Goal: Use online tool/utility: Use online tool/utility

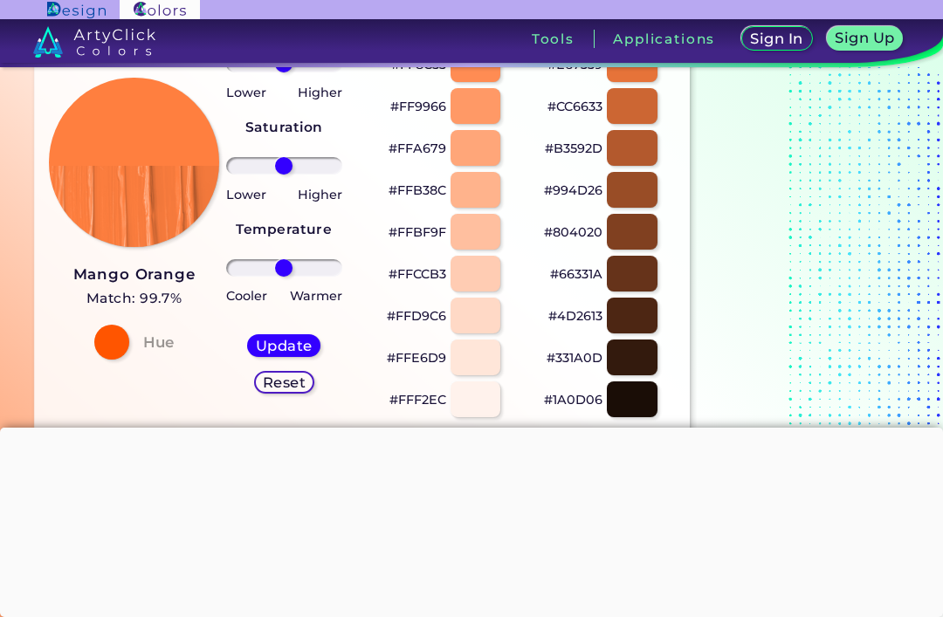
scroll to position [211, 0]
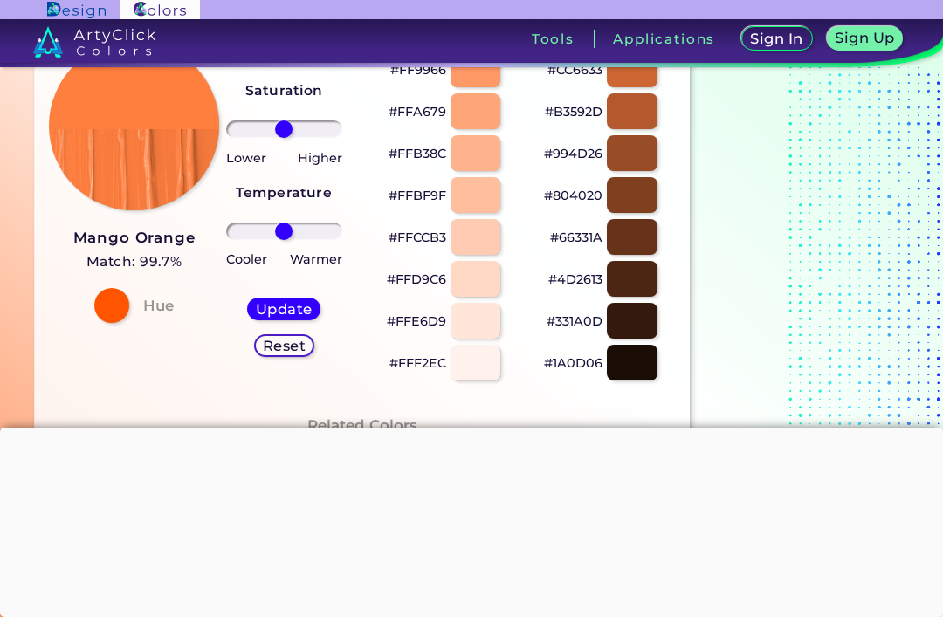
click at [460, 428] on div at bounding box center [471, 428] width 943 height 0
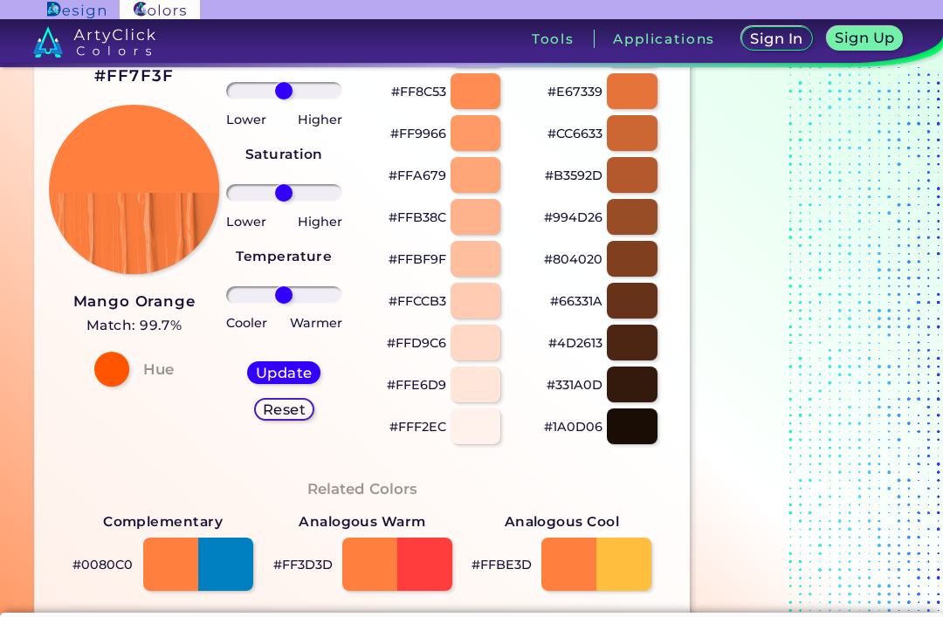
scroll to position [148, 0]
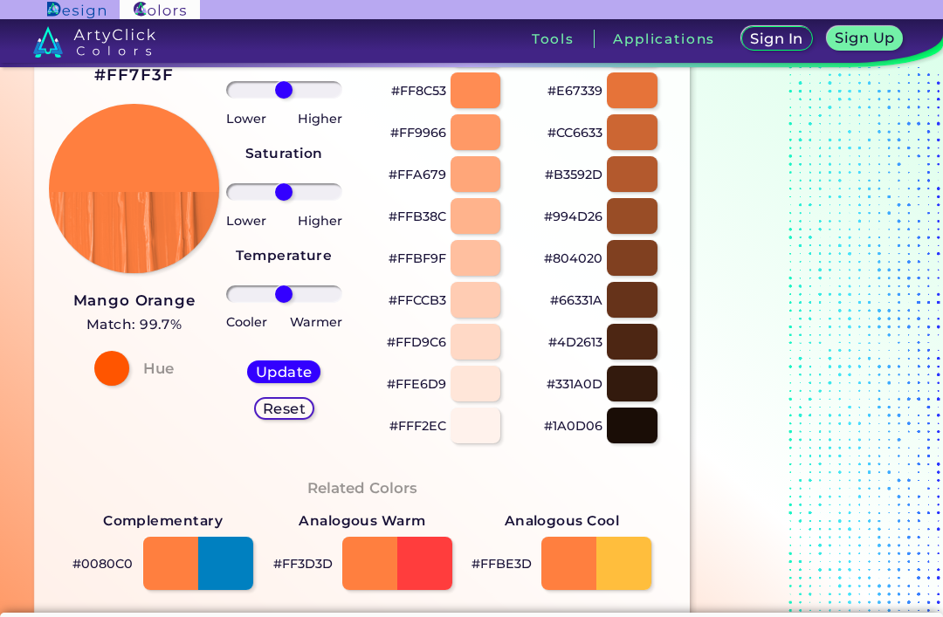
click at [370, 559] on div at bounding box center [397, 563] width 110 height 53
type input "#ff3d3d"
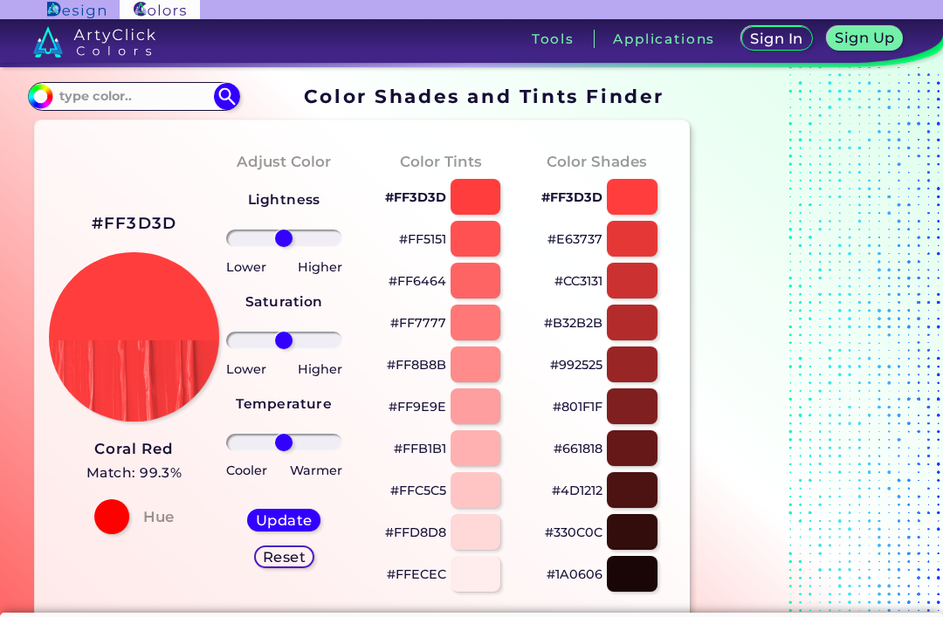
click at [83, 93] on input at bounding box center [133, 97] width 162 height 24
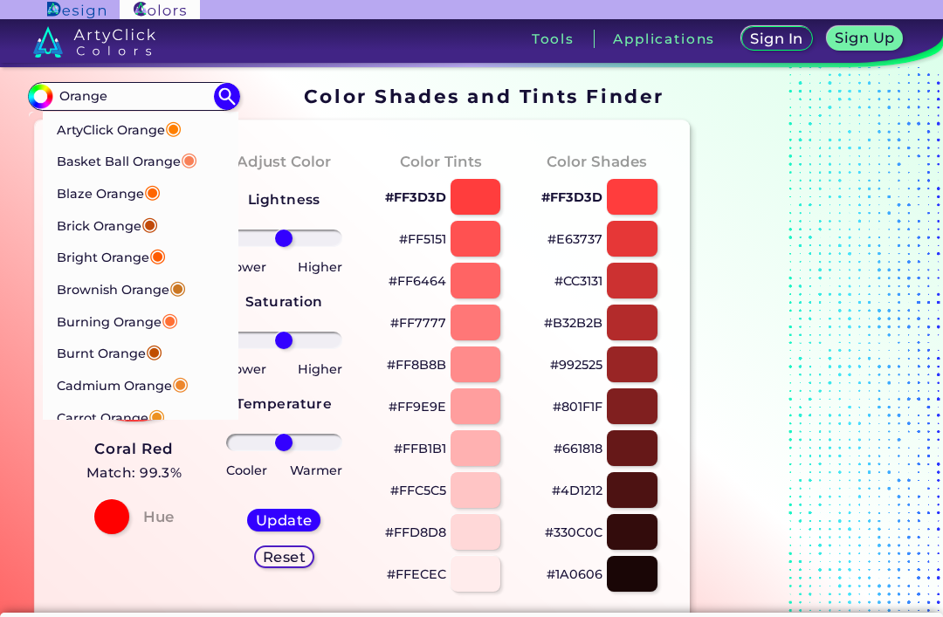
type input "Orange"
click at [99, 127] on p "ArtyClick Orange ◉" at bounding box center [119, 128] width 125 height 32
type input "#ff7f00"
type input "#FF7F00"
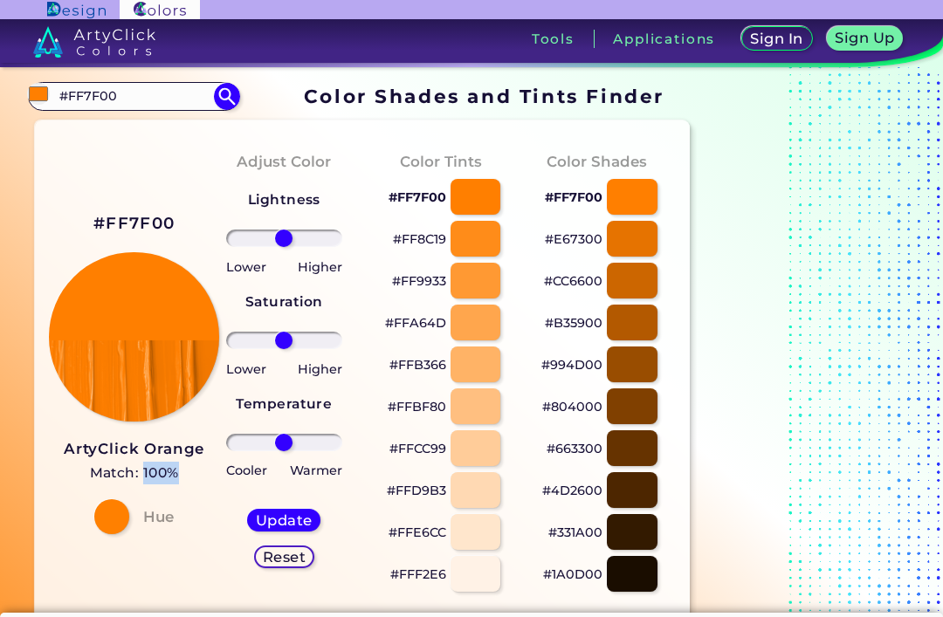
click at [66, 504] on div "#FF7F00 ArtyClick Orange Match: 100% Hue" at bounding box center [127, 371] width 156 height 475
click at [109, 525] on div at bounding box center [111, 516] width 35 height 35
click at [553, 192] on p "#FF7F00" at bounding box center [574, 197] width 58 height 21
copy div "FF7F00"
click at [518, 183] on div "Color Shades #FF7F00 copied #E67300 #CC6600 #B35900 #994D00 #804000 #663300 #4D…" at bounding box center [596, 371] width 156 height 475
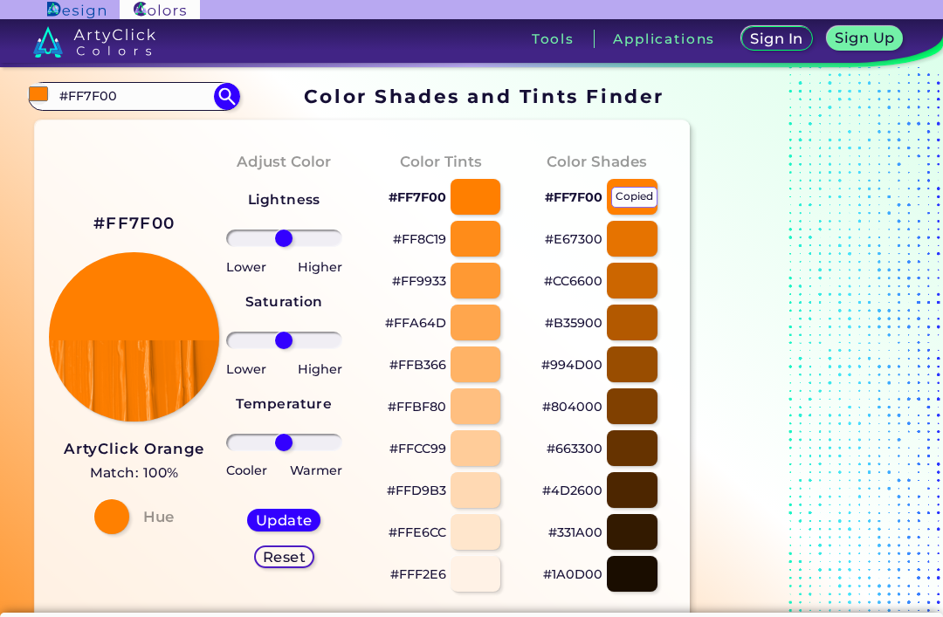
click at [476, 196] on div at bounding box center [475, 197] width 50 height 36
click at [468, 195] on div at bounding box center [475, 197] width 50 height 36
type input "#ff7f00"
click at [535, 196] on div "#FF7F00" at bounding box center [596, 197] width 128 height 42
click at [143, 107] on input "#FF7F00" at bounding box center [133, 97] width 162 height 24
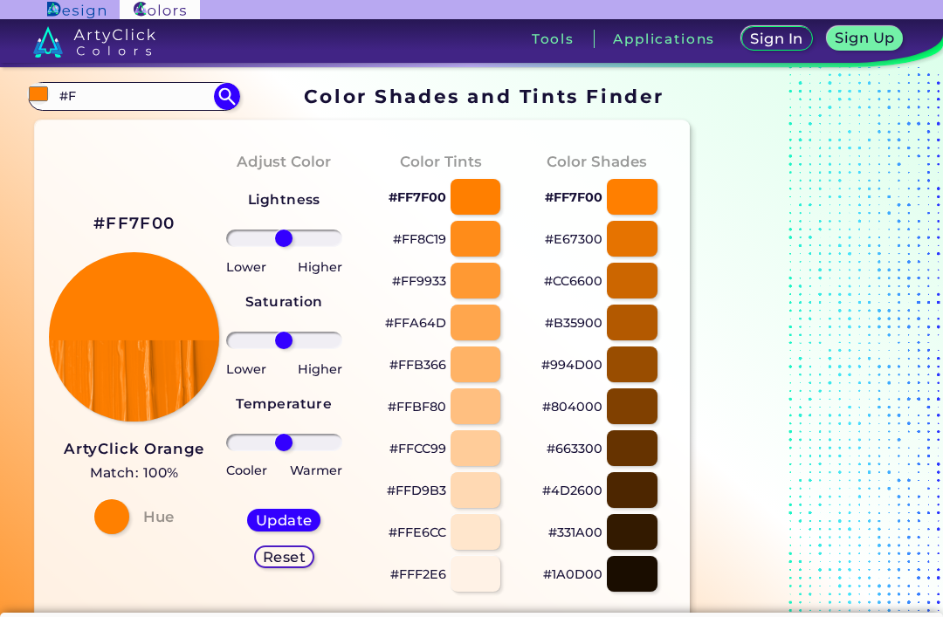
type input "#"
